Goal: Task Accomplishment & Management: Complete application form

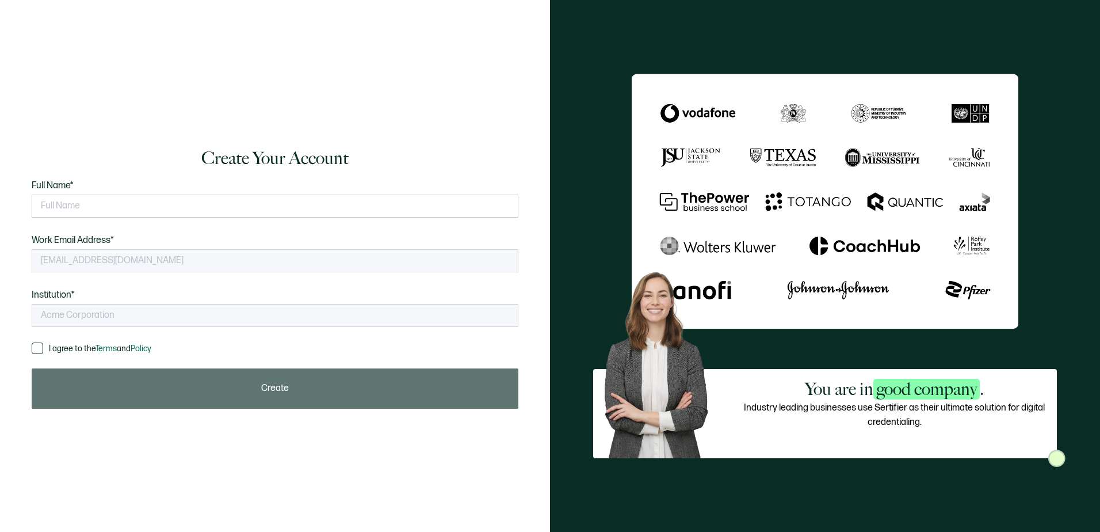
type input "Great River Learning"
click at [93, 202] on input "text" at bounding box center [275, 205] width 487 height 23
type input "[PERSON_NAME]"
click at [32, 350] on span at bounding box center [38, 348] width 12 height 12
click at [43, 342] on input "I agree to the Terms and Policy" at bounding box center [43, 342] width 0 height 0
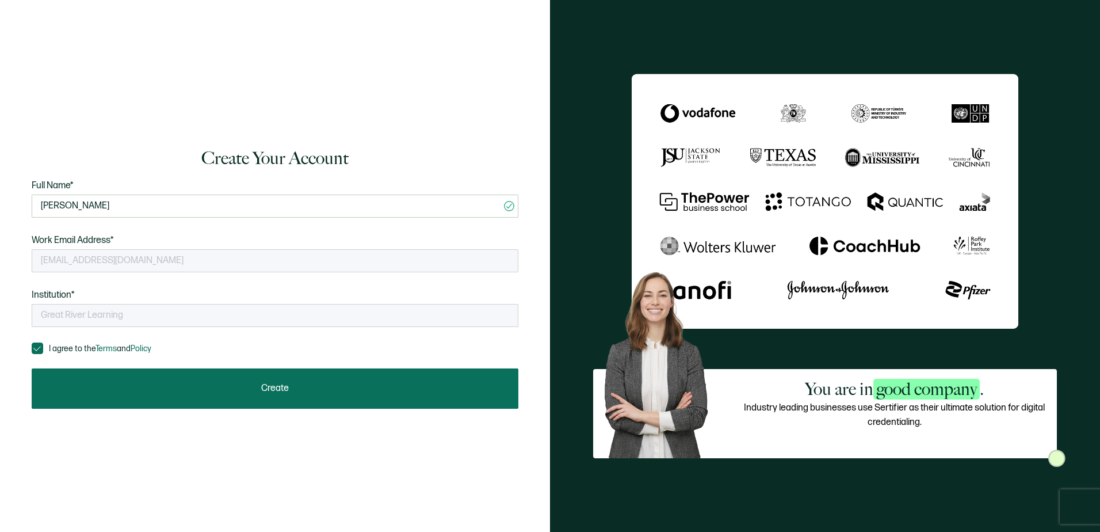
click at [262, 387] on span "Create" at bounding box center [275, 388] width 28 height 9
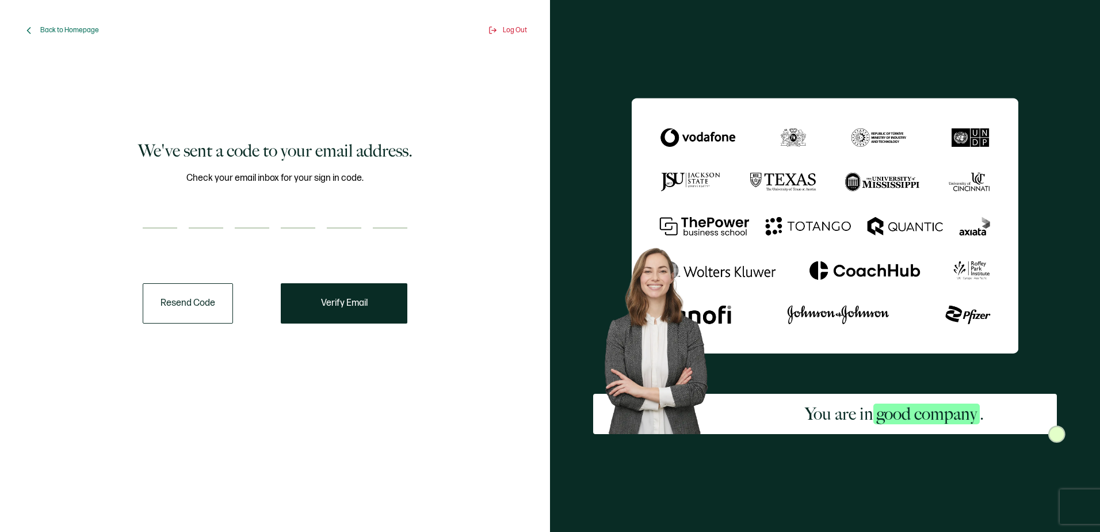
click at [165, 223] on input "number" at bounding box center [160, 216] width 35 height 23
type input "5"
type input "2"
type input "5"
type input "9"
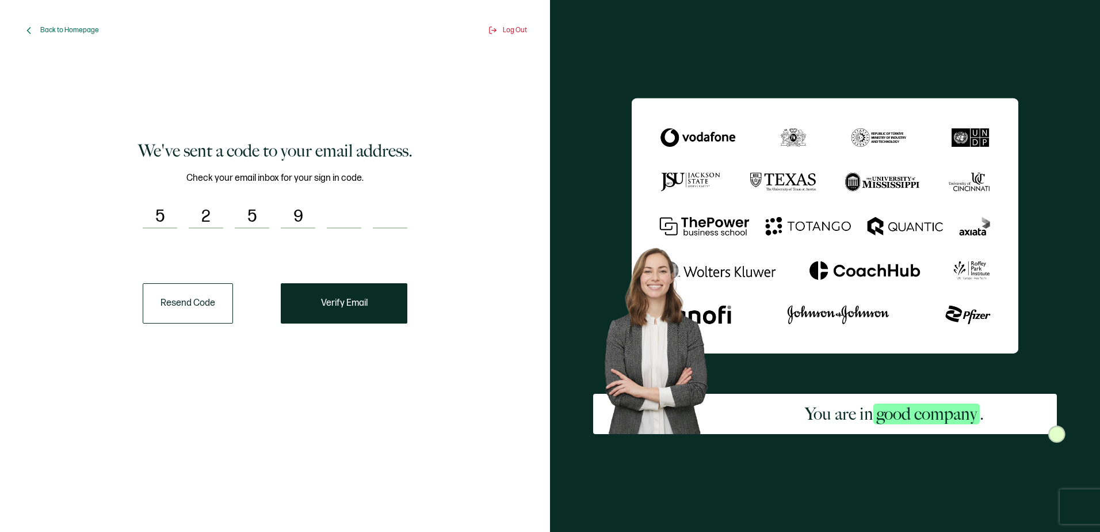
type input "1"
type input "0"
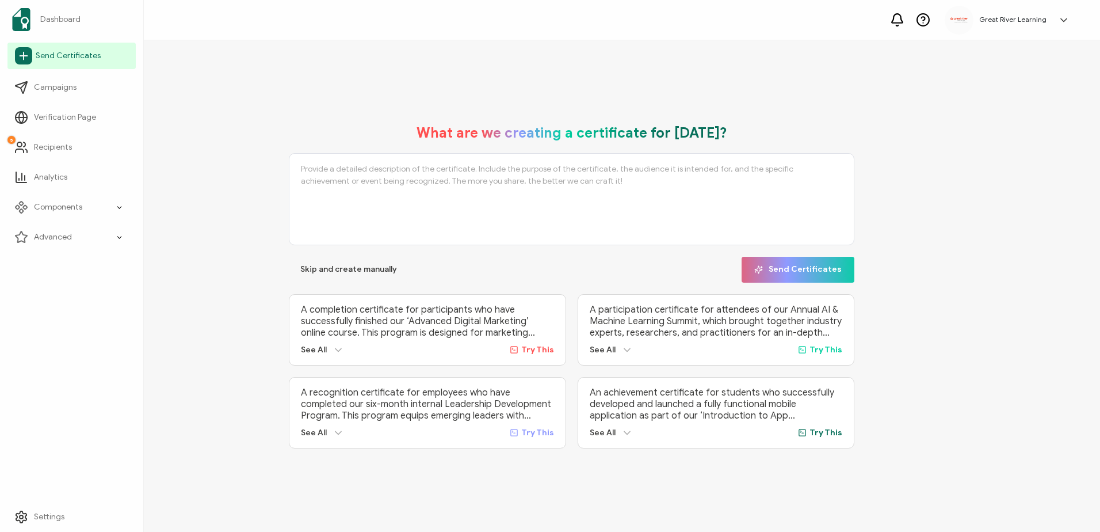
click at [24, 55] on icon at bounding box center [23, 55] width 17 height 17
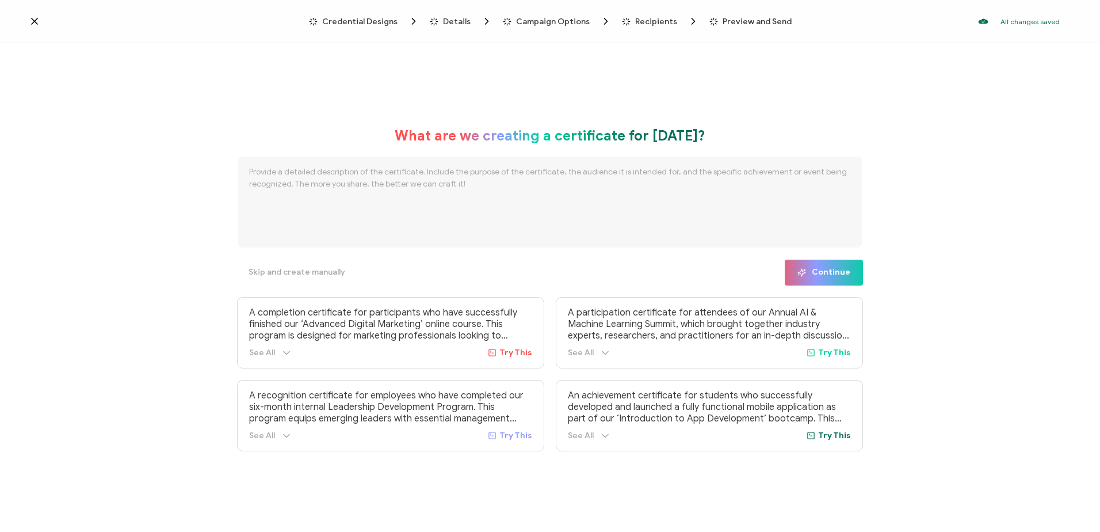
click at [33, 19] on icon at bounding box center [35, 21] width 6 height 6
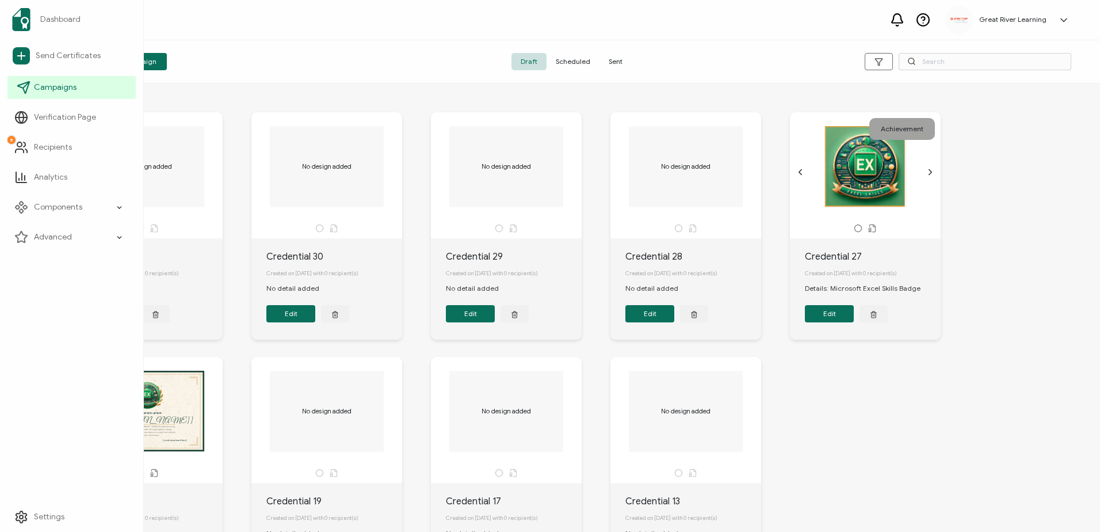
click at [28, 90] on icon at bounding box center [24, 88] width 14 height 14
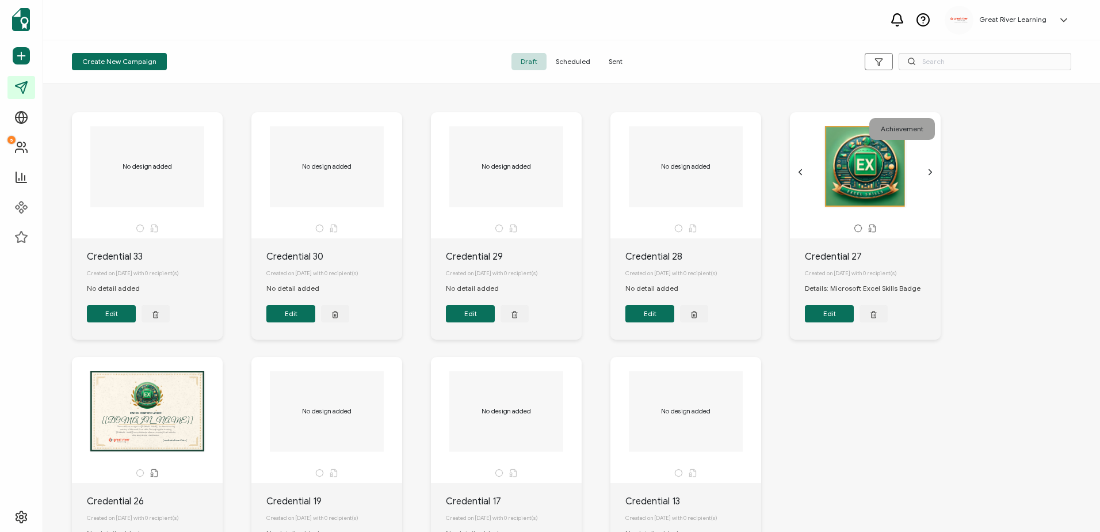
click at [926, 171] on icon "chevron forward outline" at bounding box center [930, 171] width 9 height 9
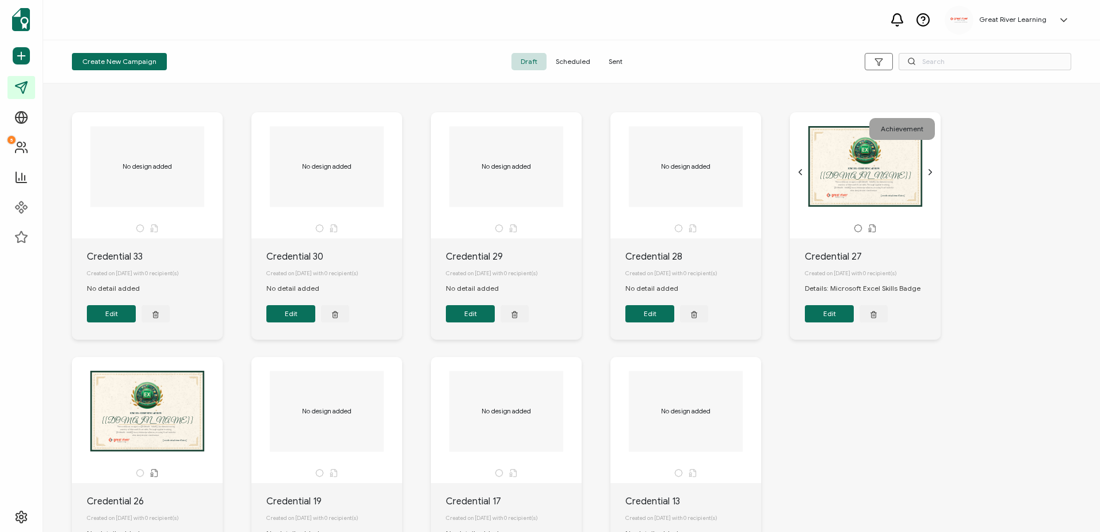
click at [926, 171] on icon "chevron forward outline" at bounding box center [930, 171] width 9 height 9
click at [801, 174] on icon "chevron back outline" at bounding box center [800, 172] width 3 height 5
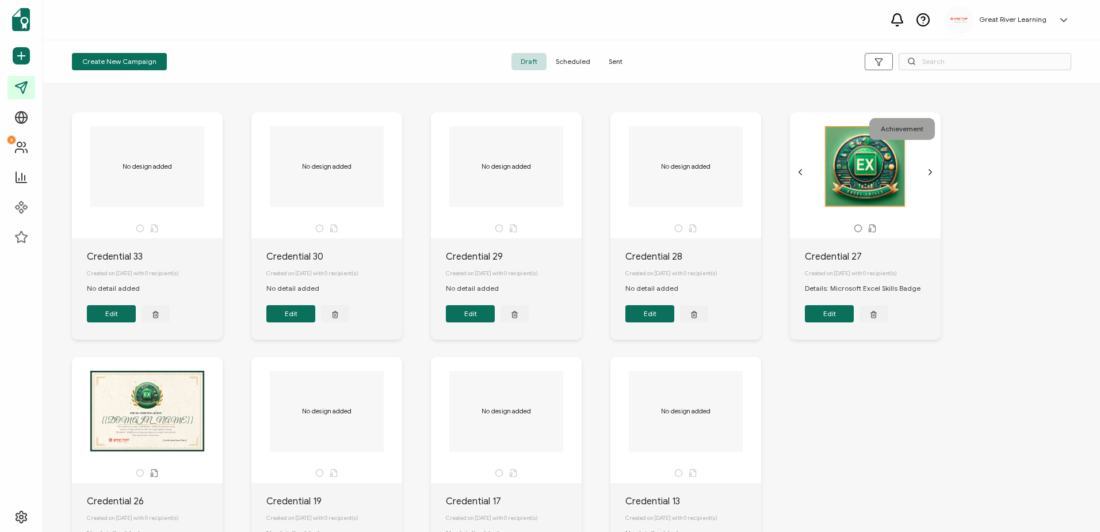
click at [868, 177] on div at bounding box center [865, 166] width 121 height 82
click at [852, 203] on div at bounding box center [865, 166] width 121 height 82
copy div "Credential"
click at [615, 60] on span "Sent" at bounding box center [616, 61] width 32 height 17
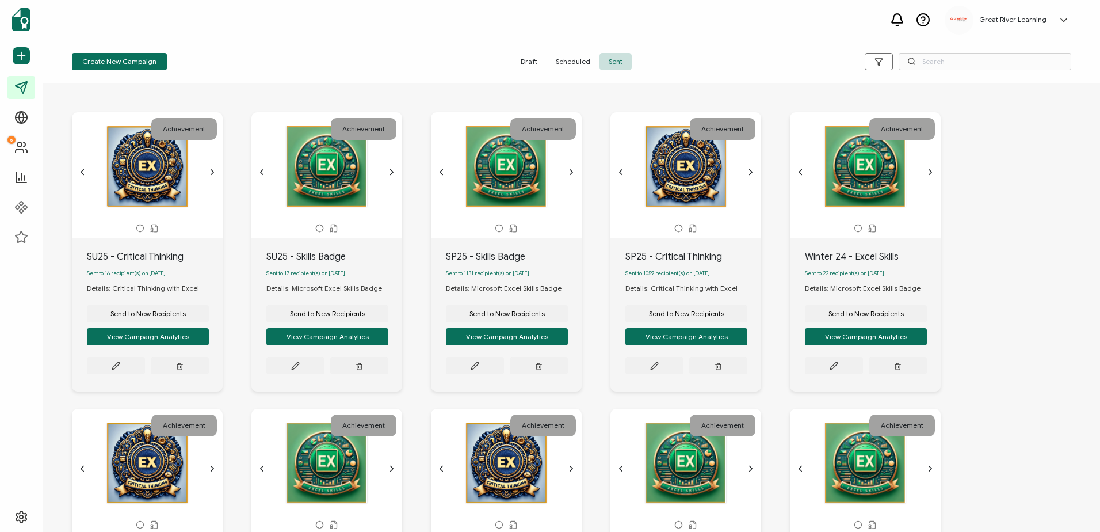
click at [503, 163] on div at bounding box center [506, 166] width 121 height 82
click at [505, 200] on div at bounding box center [506, 166] width 121 height 82
click at [515, 334] on button "View Campaign Analytics" at bounding box center [507, 336] width 122 height 17
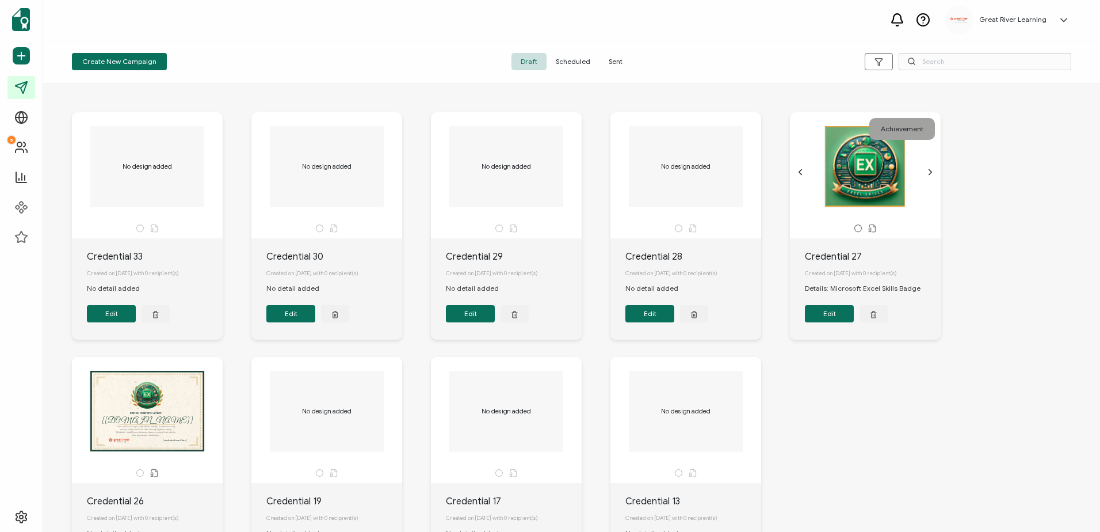
scroll to position [58, 0]
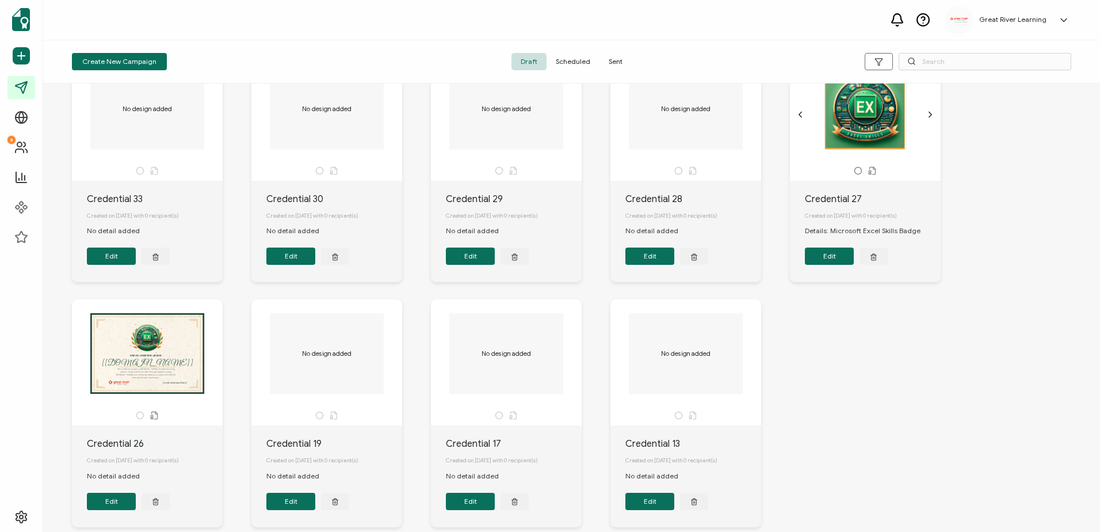
click at [933, 113] on icon "chevron forward outline" at bounding box center [930, 114] width 9 height 9
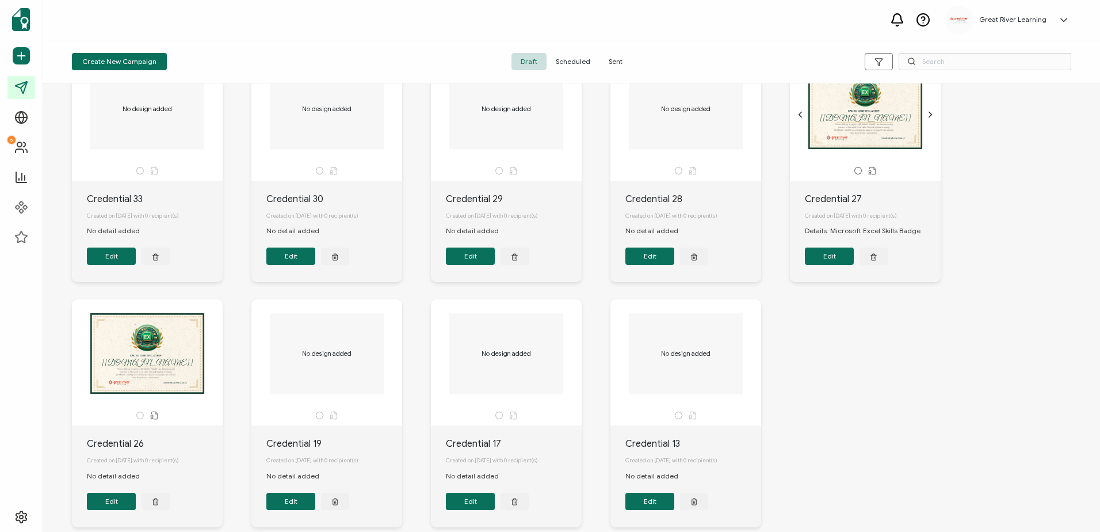
click at [932, 113] on icon "chevron forward outline" at bounding box center [930, 114] width 9 height 9
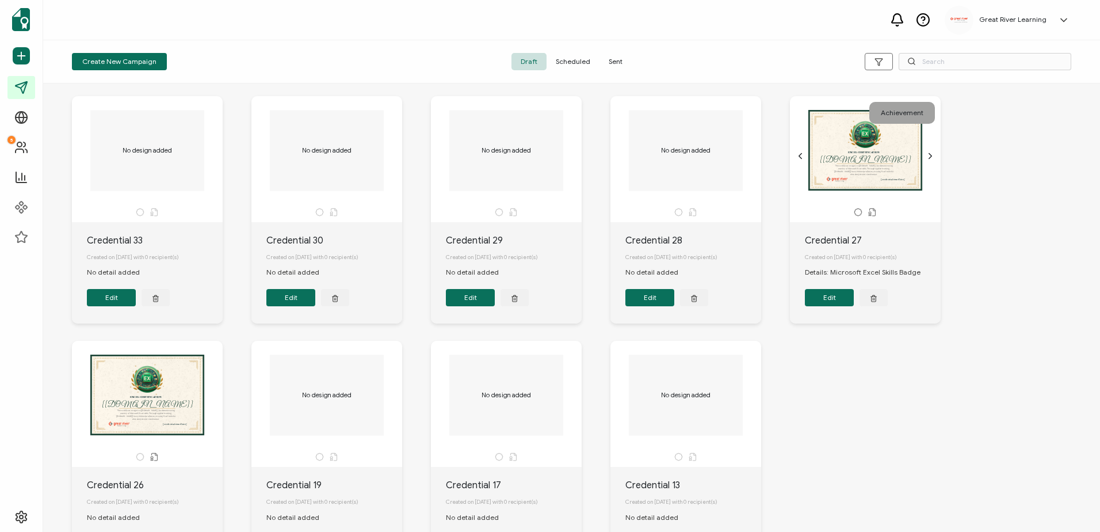
scroll to position [0, 0]
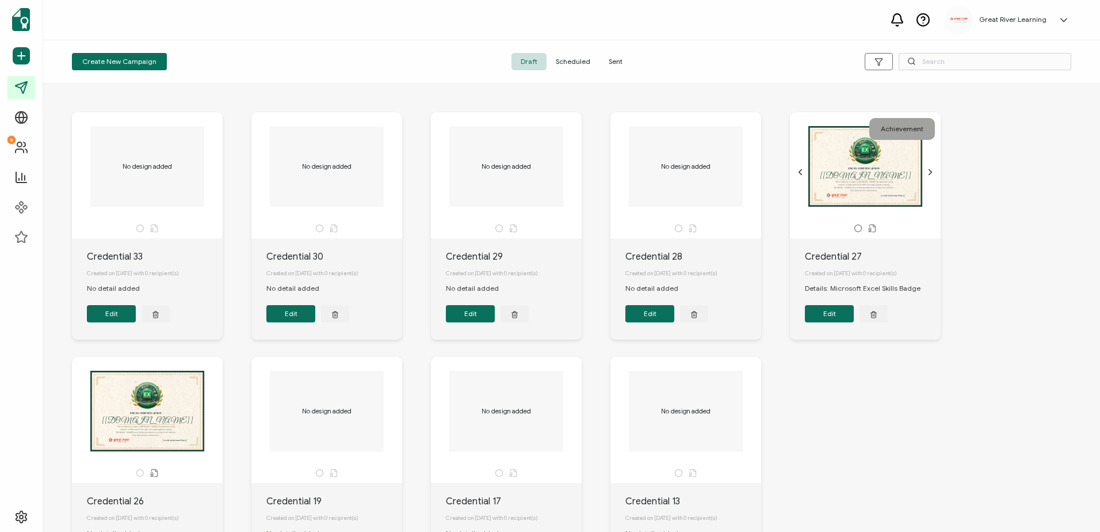
click at [826, 321] on button "Edit" at bounding box center [829, 313] width 49 height 17
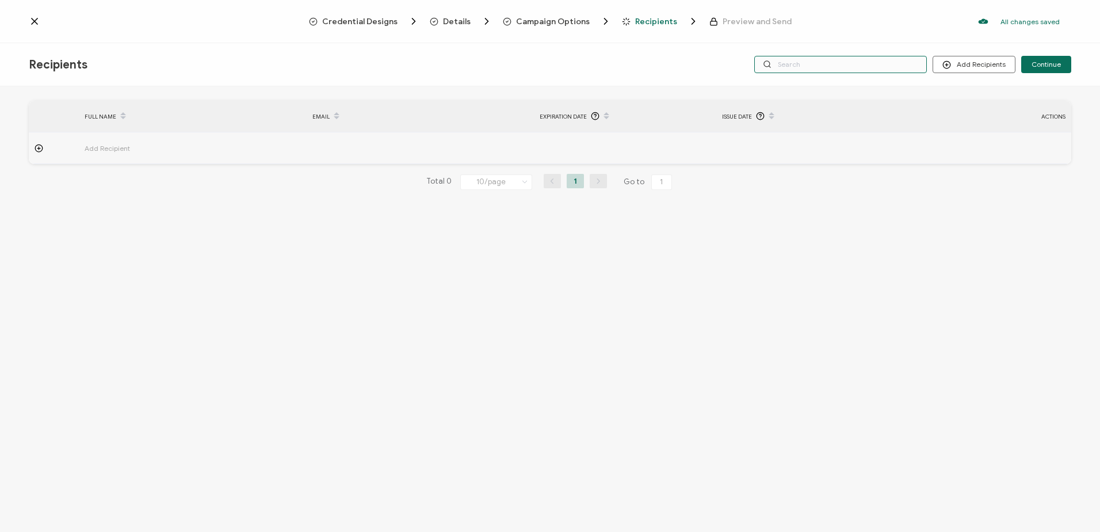
click at [874, 67] on input "text" at bounding box center [840, 64] width 173 height 17
paste input "[EMAIL_ADDRESS][DOMAIN_NAME]"
type input "[EMAIL_ADDRESS][DOMAIN_NAME]"
click at [964, 63] on button "Add Recipients" at bounding box center [974, 64] width 83 height 17
click at [949, 65] on icon at bounding box center [946, 64] width 9 height 9
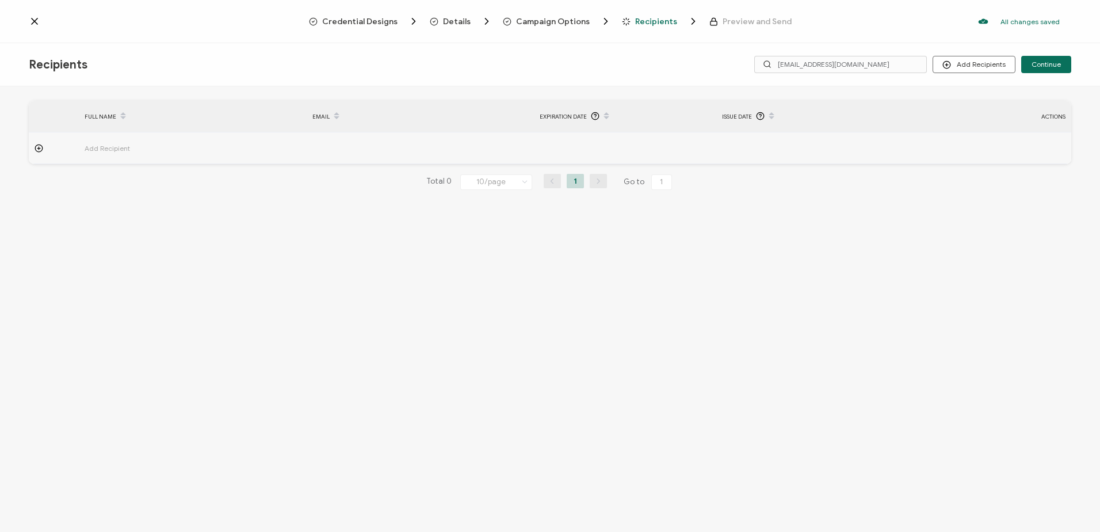
click at [835, 155] on td at bounding box center [807, 148] width 182 height 32
click at [102, 180] on input "text" at bounding box center [135, 180] width 101 height 18
click at [323, 174] on input "text" at bounding box center [362, 180] width 101 height 18
paste input "[EMAIL_ADDRESS][DOMAIN_NAME]"
type input "[EMAIL_ADDRESS][DOMAIN_NAME]"
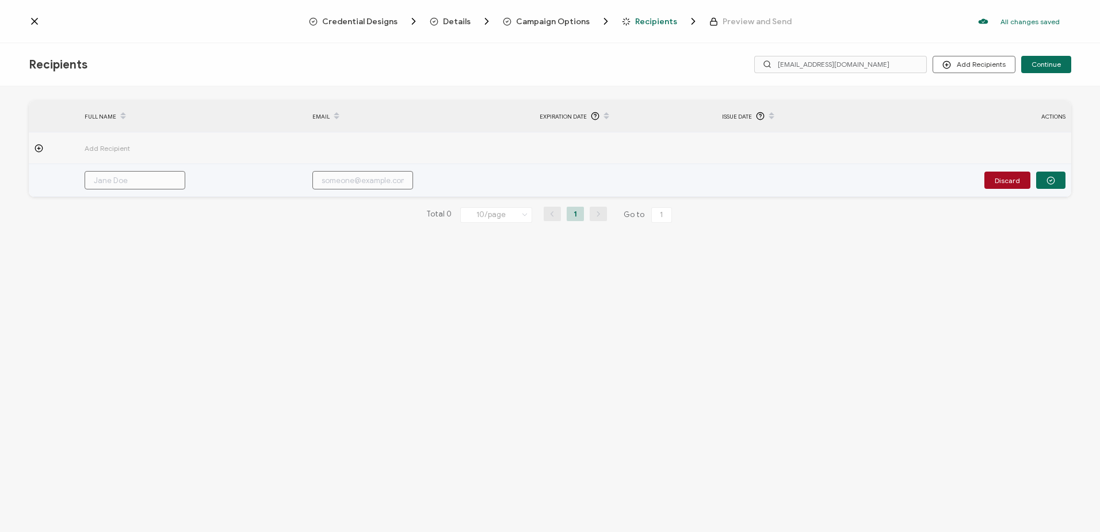
type input "[EMAIL_ADDRESS][DOMAIN_NAME]"
click at [100, 177] on input "text" at bounding box center [135, 180] width 101 height 18
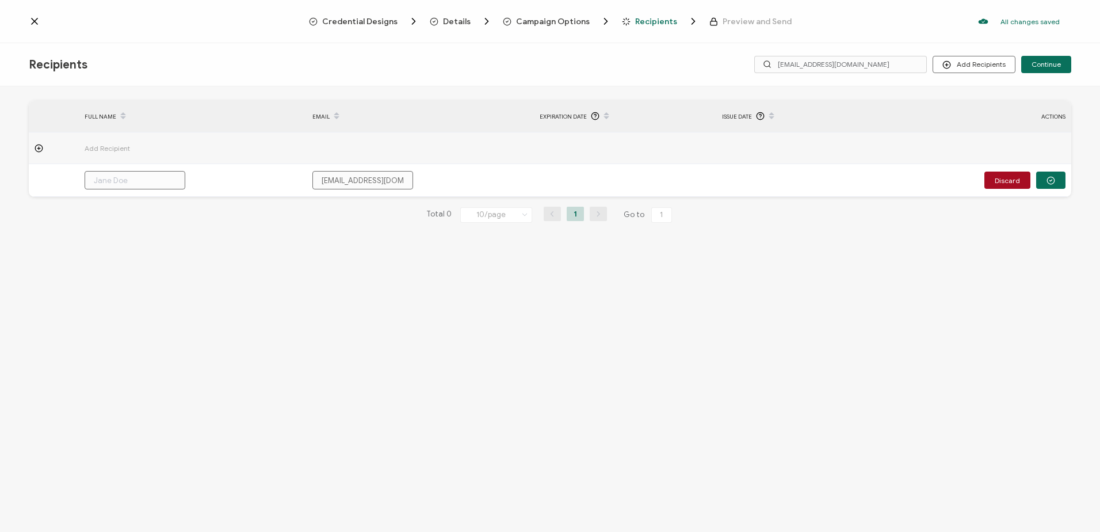
type input "P"
type input "Pa"
type input "Pax"
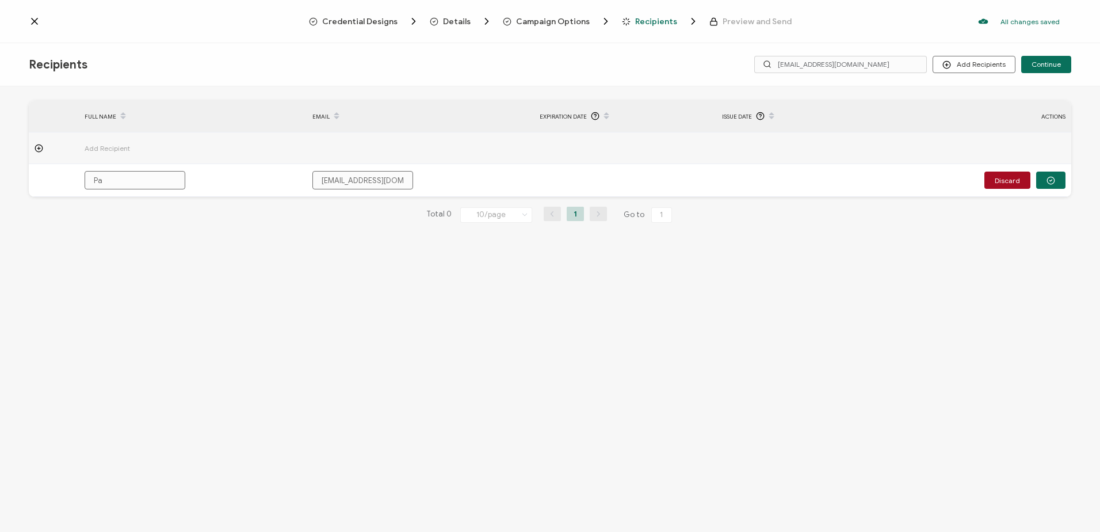
type input "Pax"
type input "Paxt"
type input "Paxto"
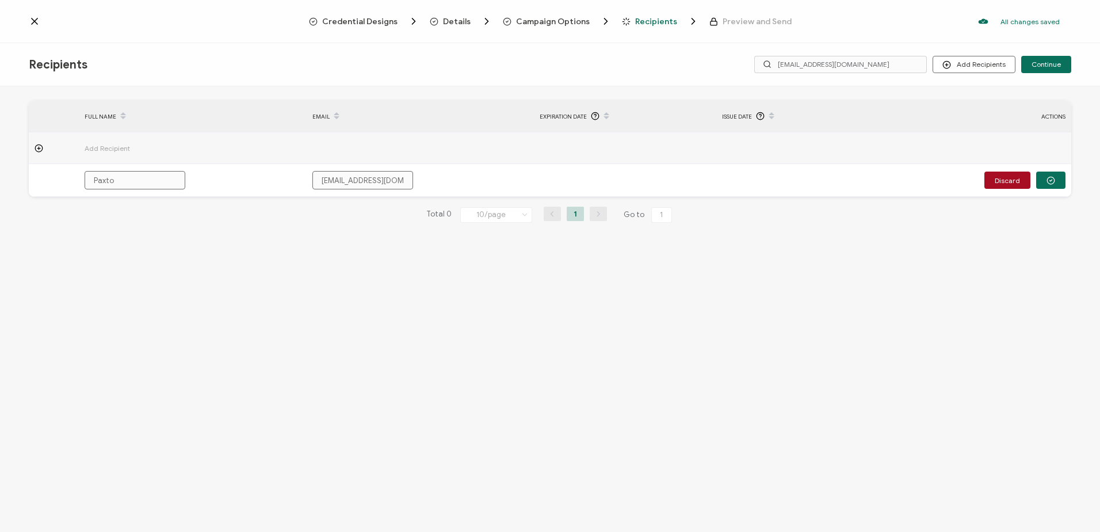
type input "[PERSON_NAME]"
type input "[PERSON_NAME] A"
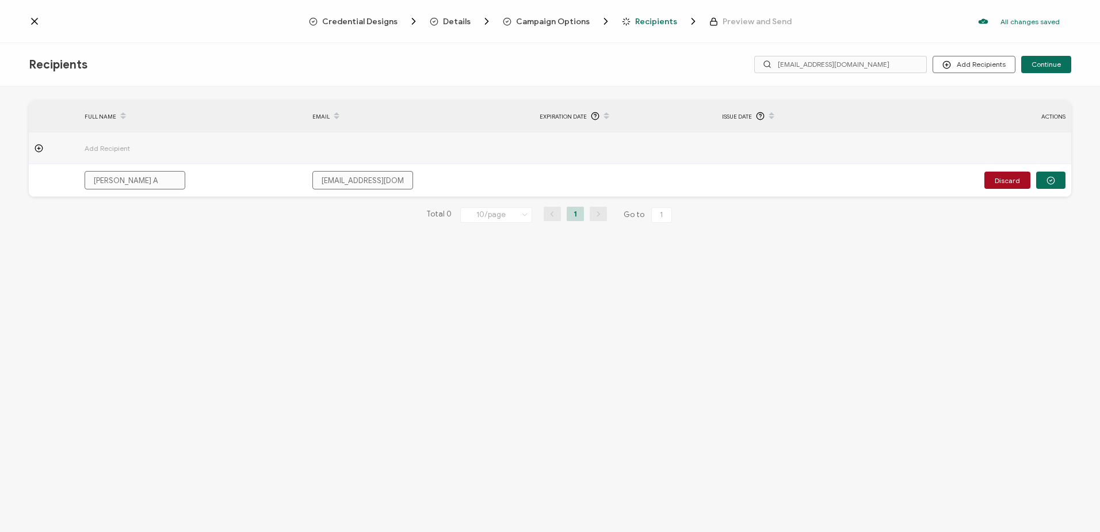
type input "[PERSON_NAME] A"
type input "[PERSON_NAME]"
type input "[PERSON_NAME] Aye"
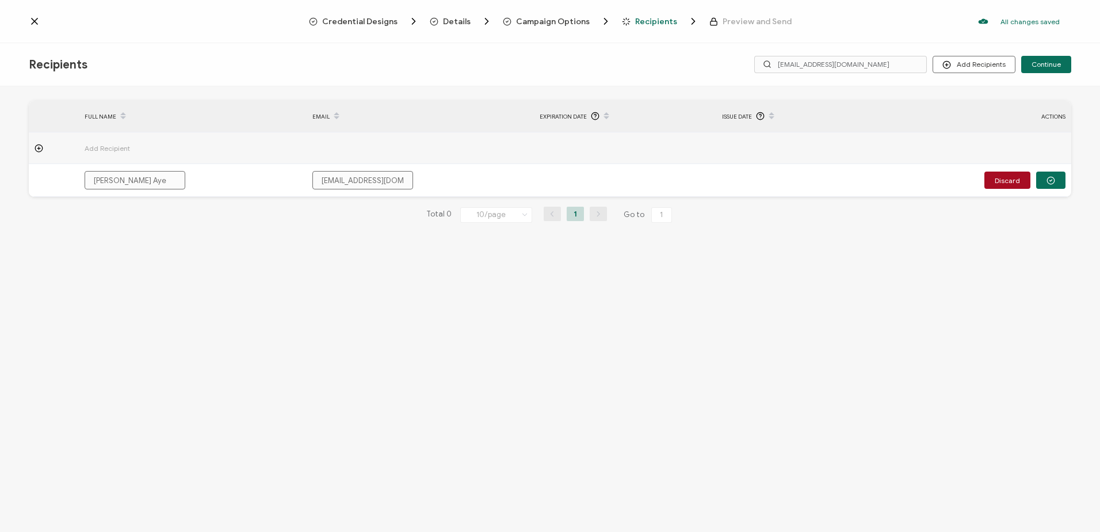
type input "[PERSON_NAME]"
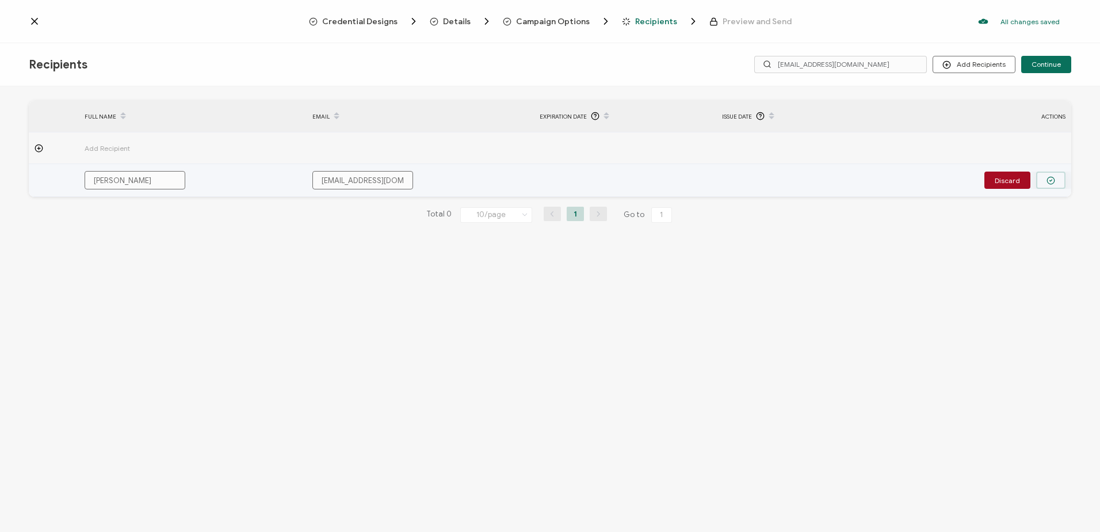
type input "[PERSON_NAME]"
click at [1049, 179] on icon "button" at bounding box center [1051, 180] width 9 height 9
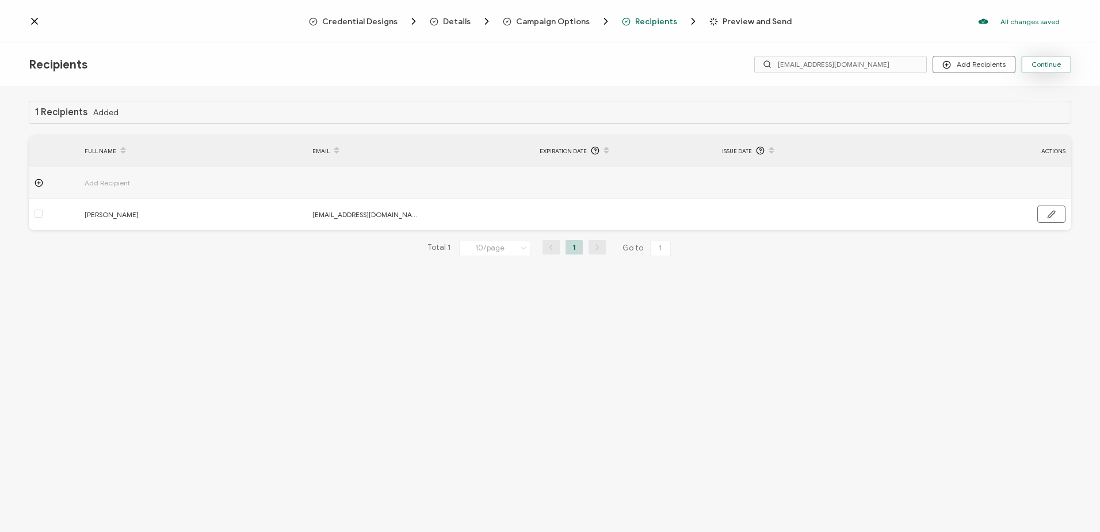
click at [1051, 63] on span "Continue" at bounding box center [1046, 64] width 29 height 7
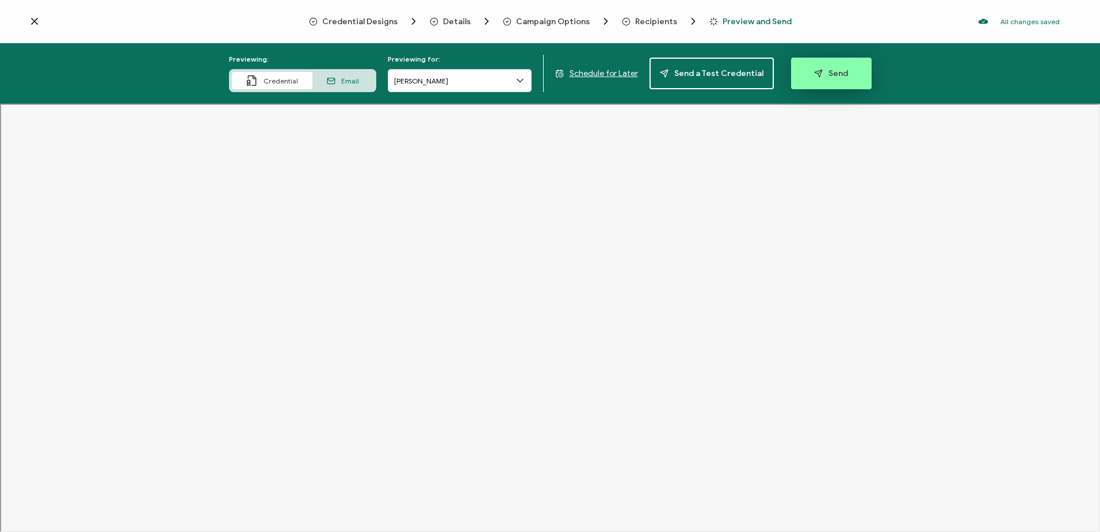
click at [835, 69] on span "Send" at bounding box center [831, 73] width 34 height 9
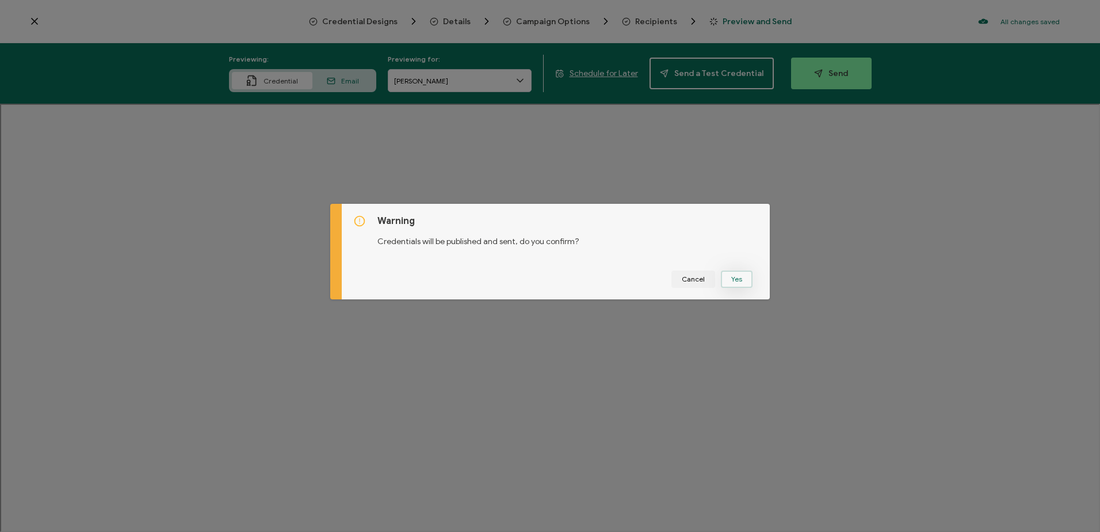
click at [737, 278] on button "Yes" at bounding box center [737, 278] width 32 height 17
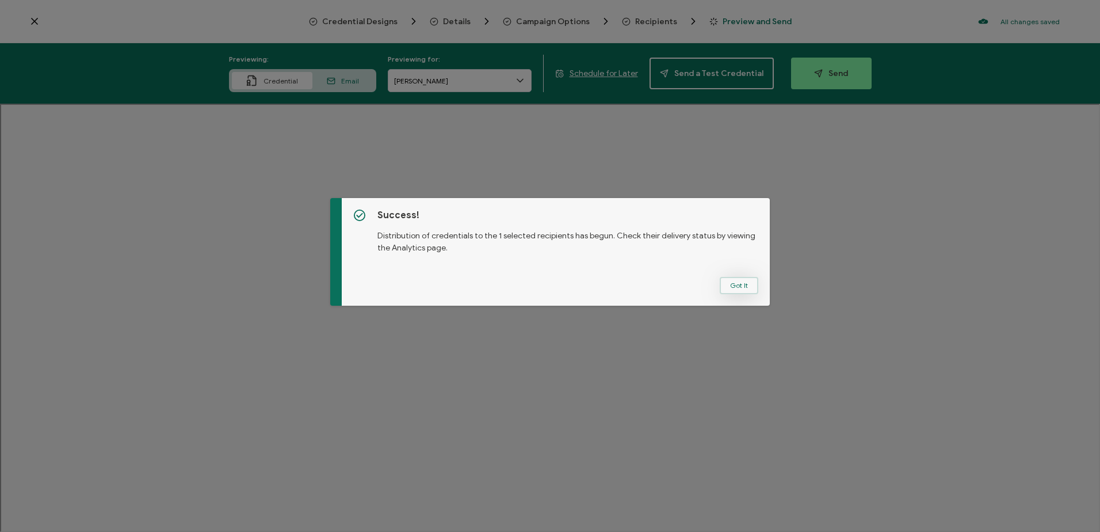
click at [746, 281] on button "Got It" at bounding box center [739, 285] width 39 height 17
